Goal: Check status: Check status

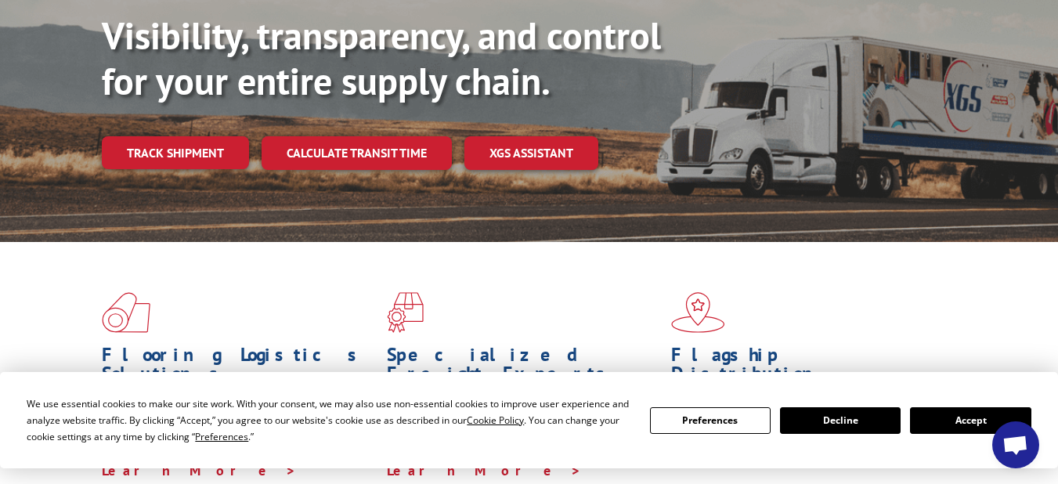
scroll to position [204, 0]
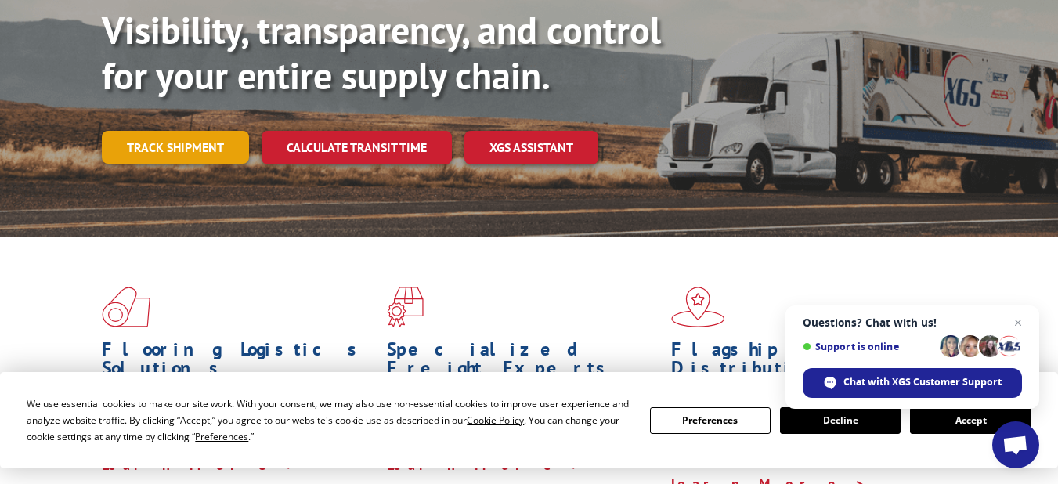
click at [198, 131] on link "Track shipment" at bounding box center [175, 147] width 147 height 33
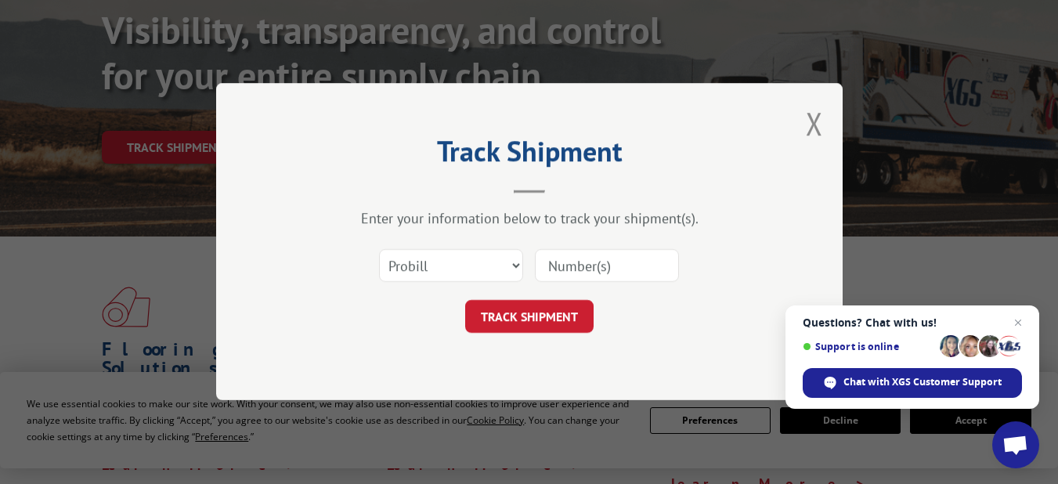
click at [576, 261] on input at bounding box center [607, 266] width 144 height 33
type input "17336881"
click at [505, 316] on button "TRACK SHIPMENT" at bounding box center [529, 317] width 128 height 33
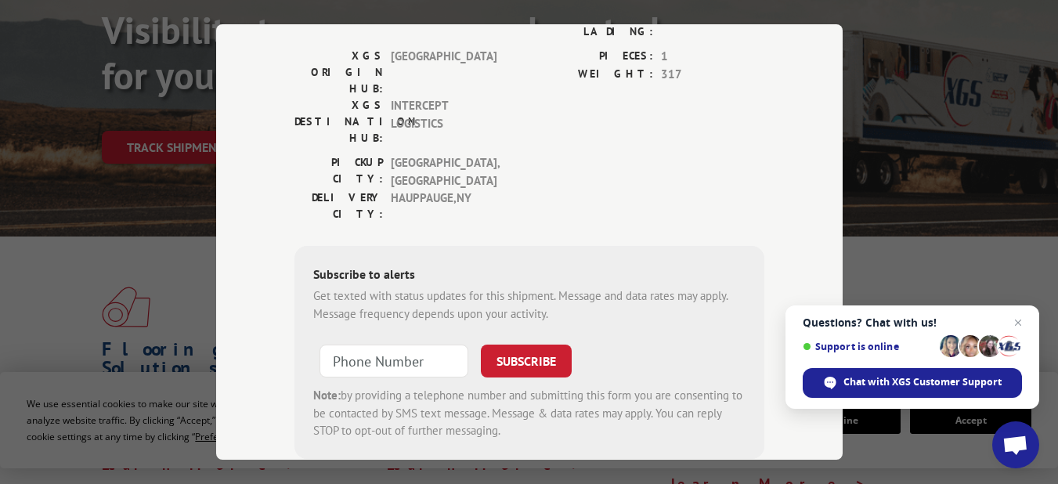
scroll to position [333, 0]
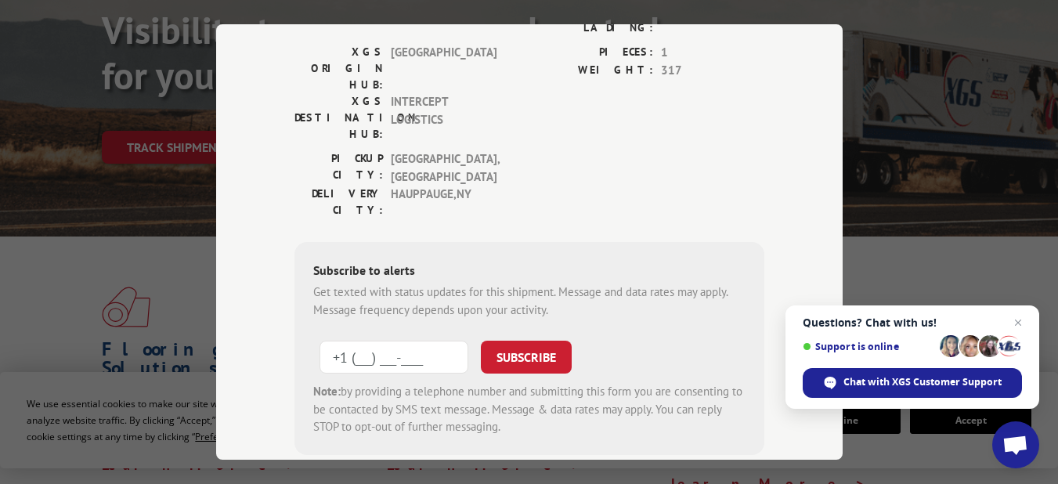
click at [335, 341] on input "+1 (___) ___-____" at bounding box center [393, 357] width 149 height 33
type input "[PHONE_NUMBER]"
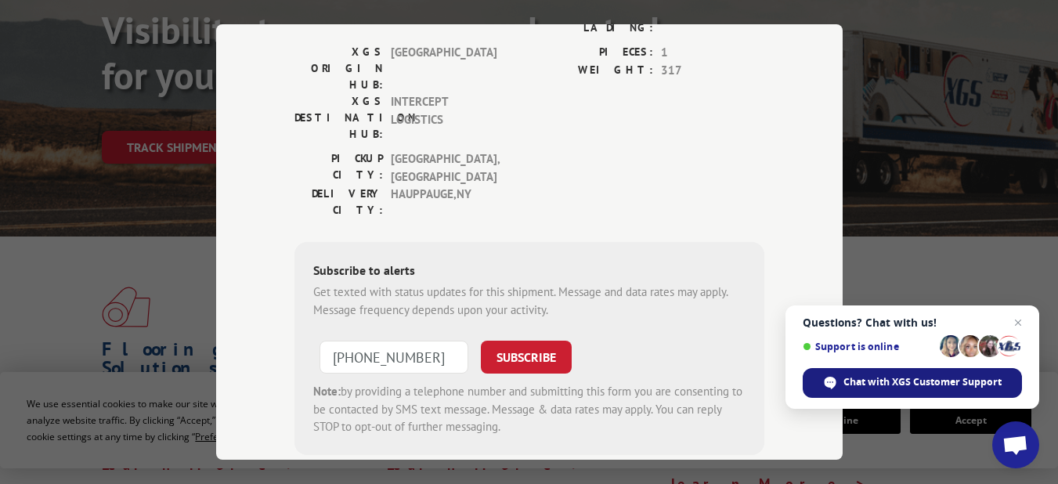
click at [860, 380] on span "Chat with XGS Customer Support" at bounding box center [922, 382] width 158 height 14
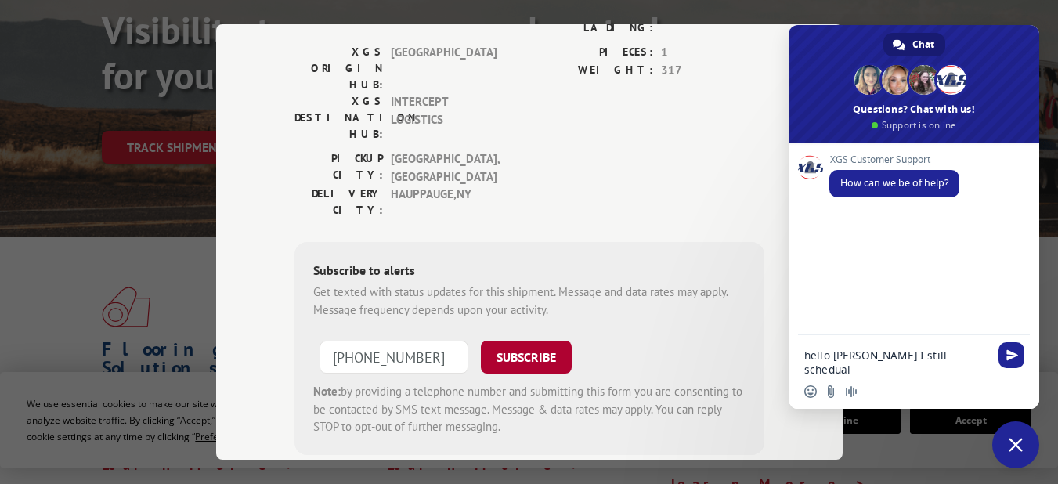
click at [536, 341] on button "SUBSCRIBE" at bounding box center [526, 357] width 91 height 33
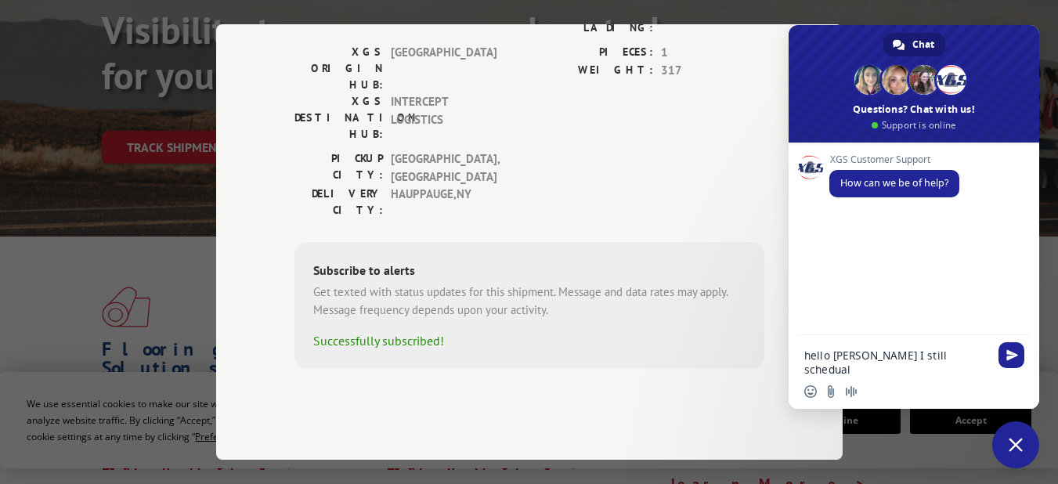
scroll to position [247, 0]
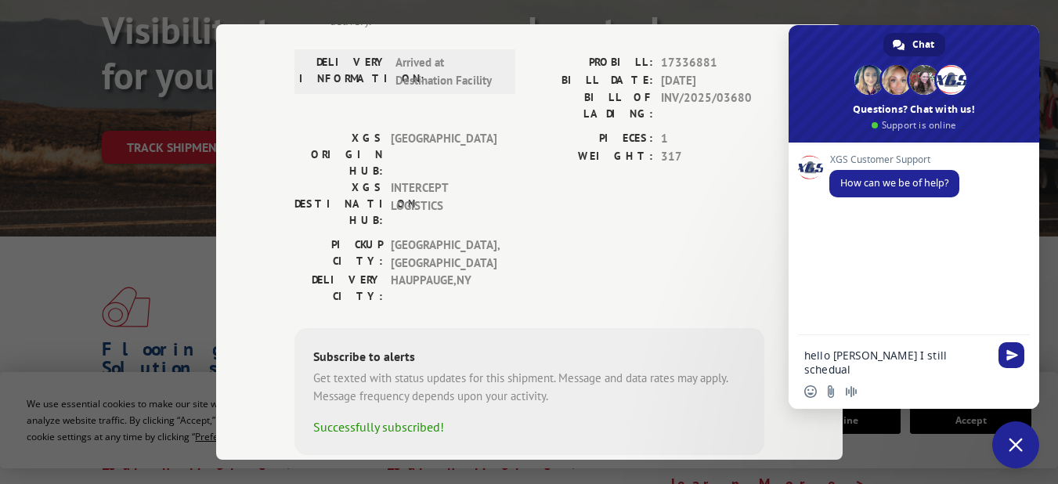
click at [927, 355] on textarea "hello [PERSON_NAME] I still schedual" at bounding box center [898, 354] width 188 height 39
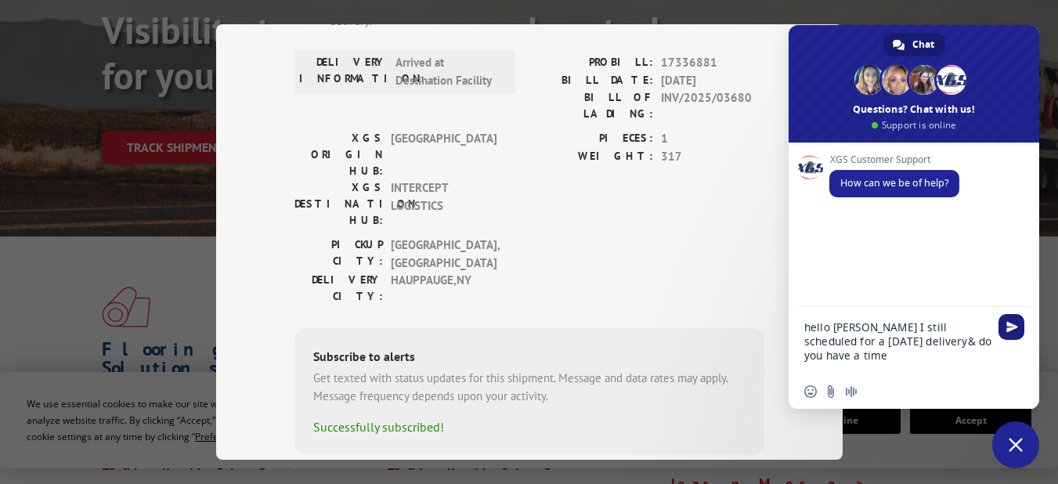
type textarea "hello [PERSON_NAME] I still scheduled for a [DATE] delivery& do you have a time"
click at [1012, 328] on span "Send" at bounding box center [1012, 327] width 12 height 12
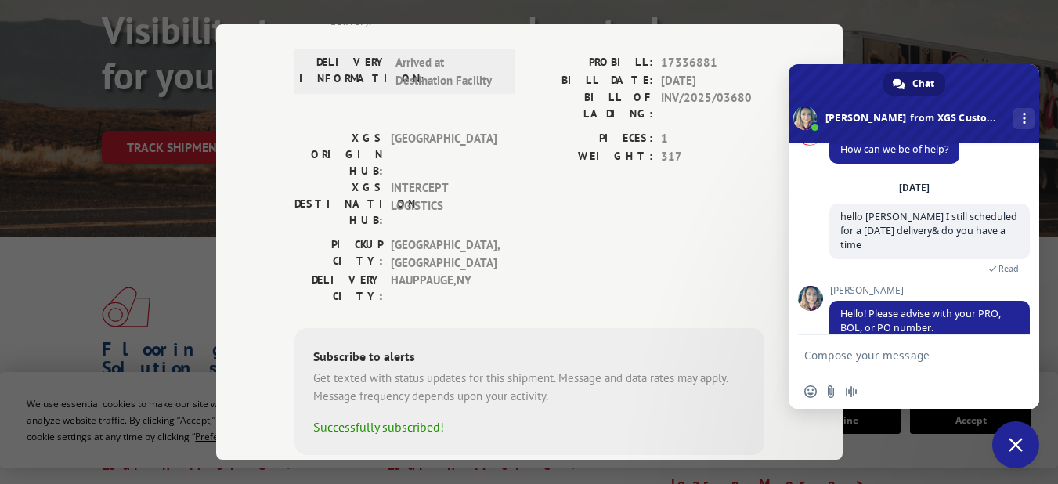
scroll to position [44, 0]
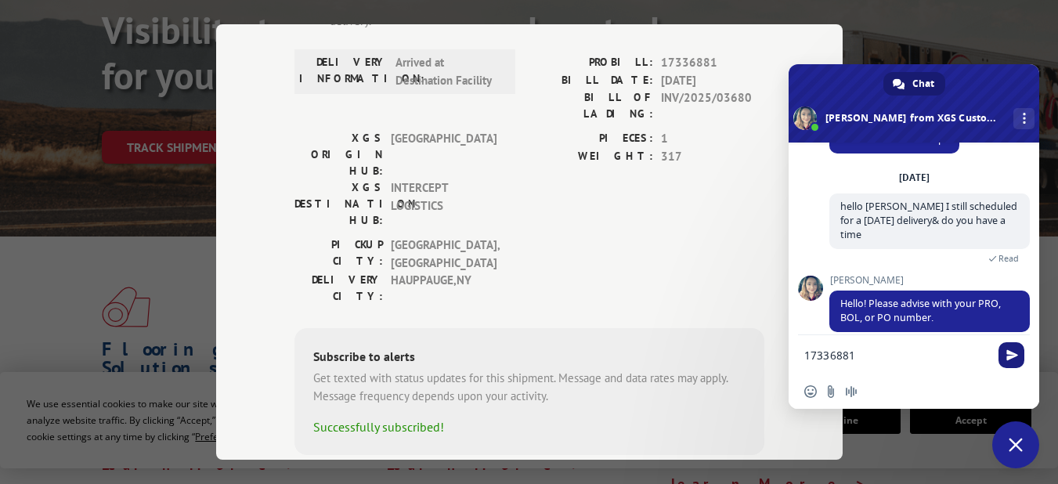
type textarea "17336881"
click at [1012, 359] on span "Send" at bounding box center [1012, 355] width 12 height 12
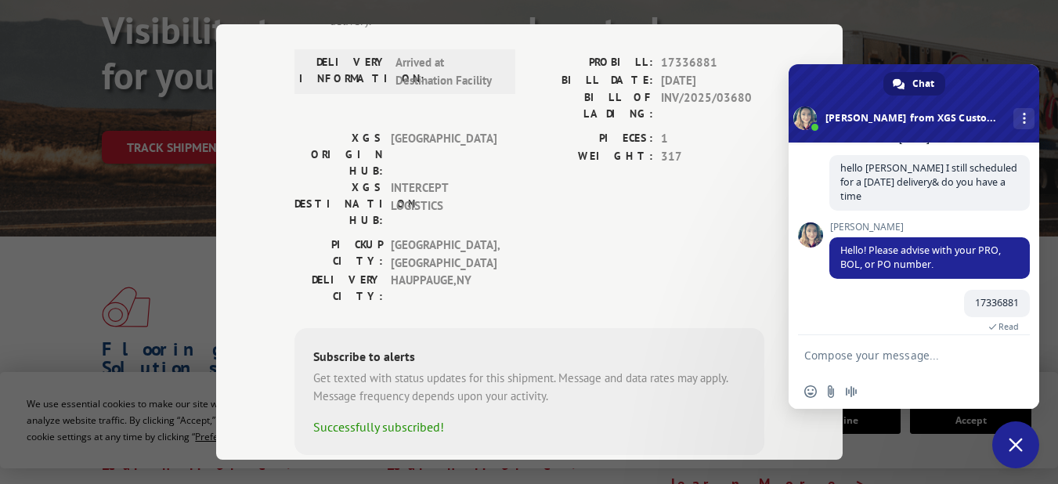
scroll to position [221, 0]
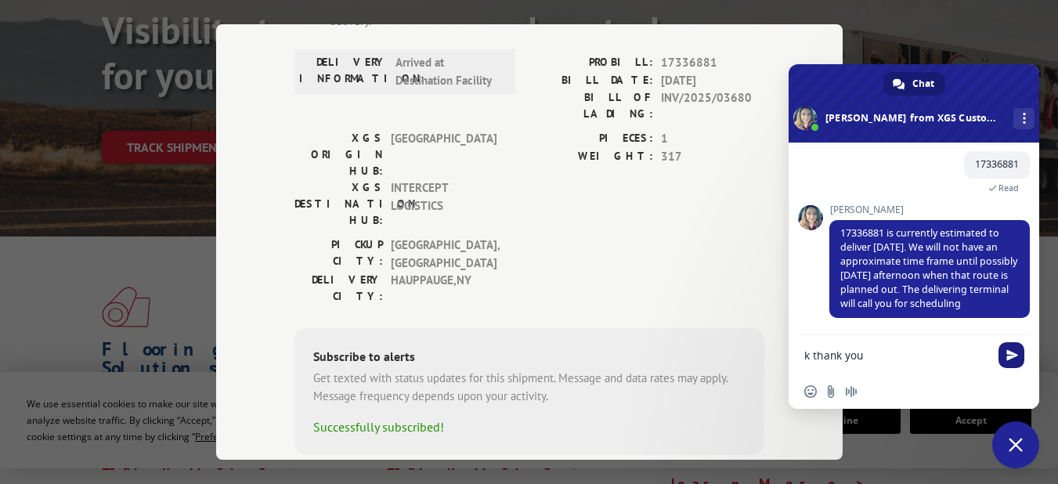
type textarea "k thank you"
click at [1008, 356] on span "Send" at bounding box center [1012, 355] width 12 height 12
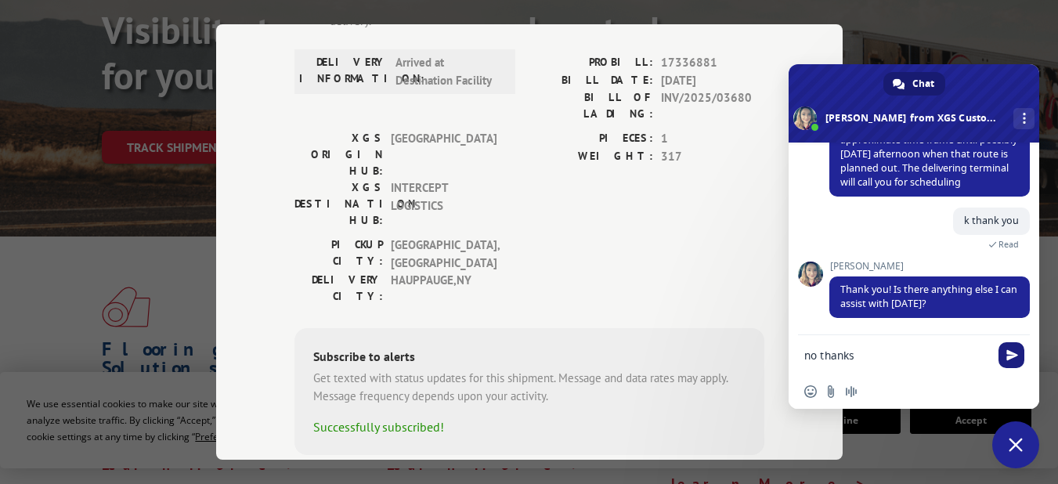
scroll to position [359, 0]
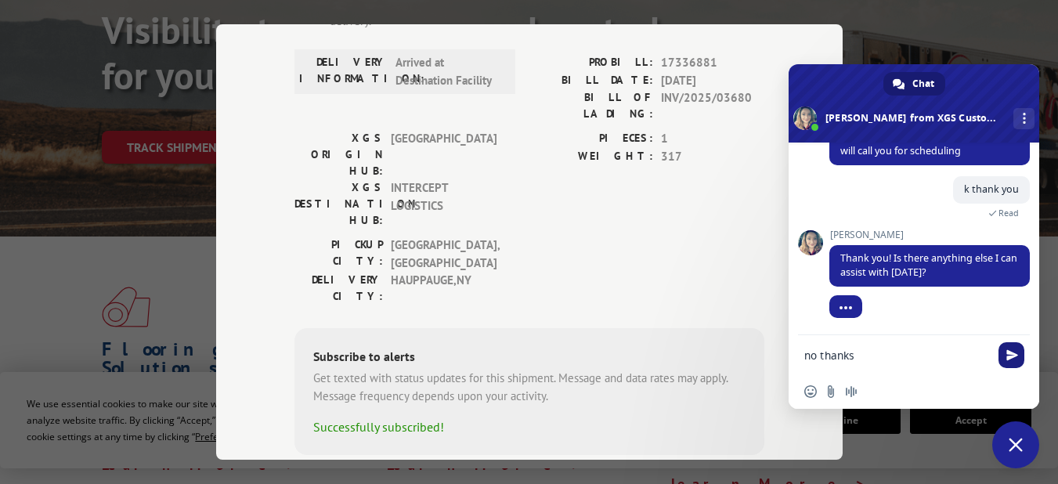
type textarea "no thanks"
click at [1007, 352] on span "Send" at bounding box center [1012, 355] width 12 height 12
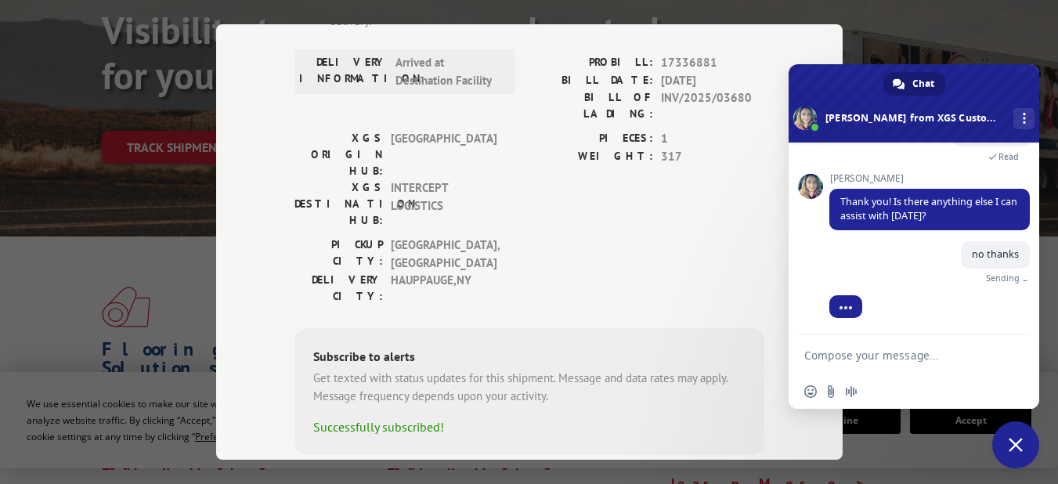
click at [1007, 352] on div at bounding box center [1010, 355] width 25 height 23
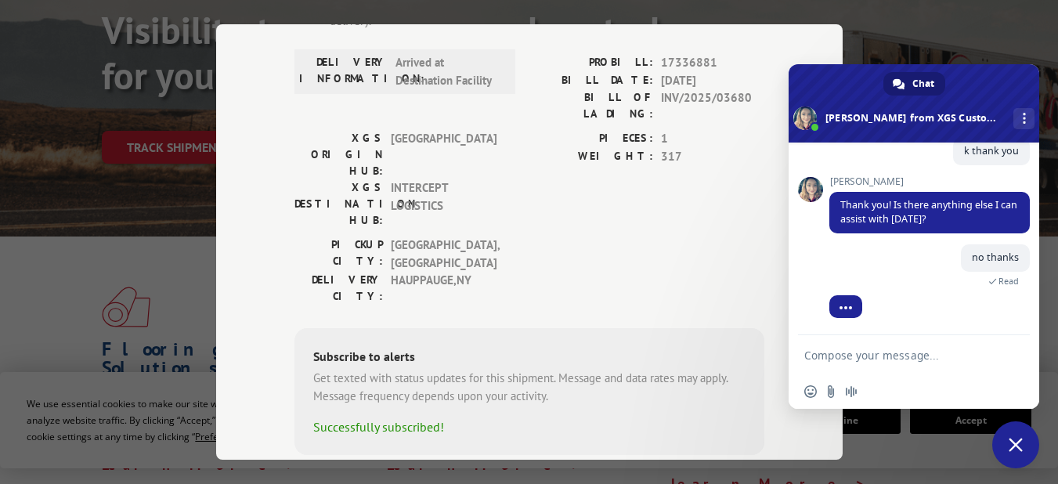
scroll to position [504, 0]
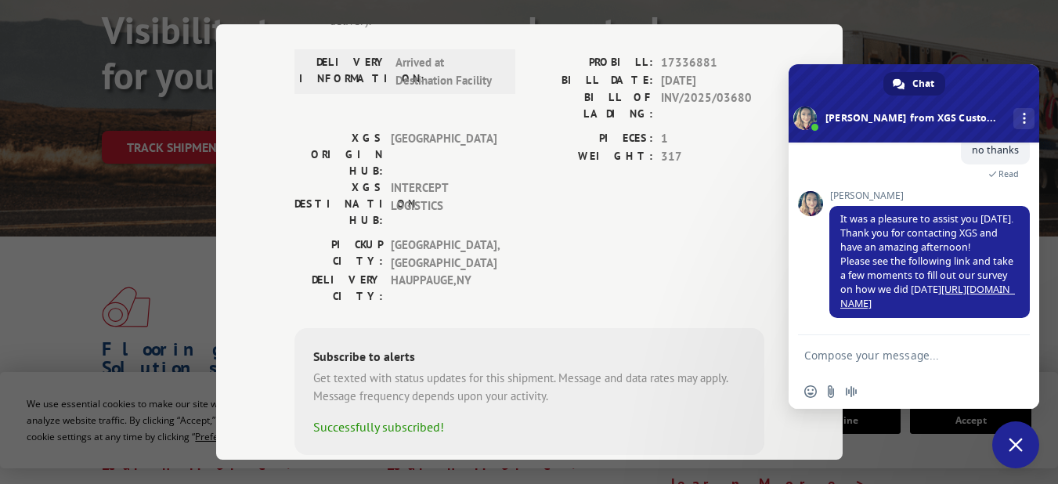
click at [1017, 439] on span "Close chat" at bounding box center [1015, 445] width 14 height 14
